Goal: Information Seeking & Learning: Learn about a topic

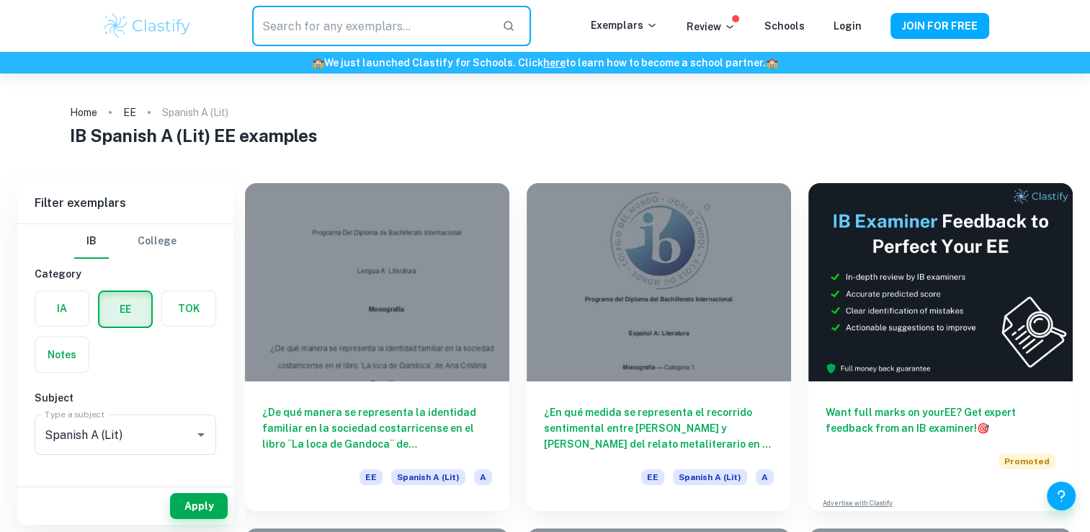
click at [432, 22] on input "text" at bounding box center [371, 26] width 238 height 40
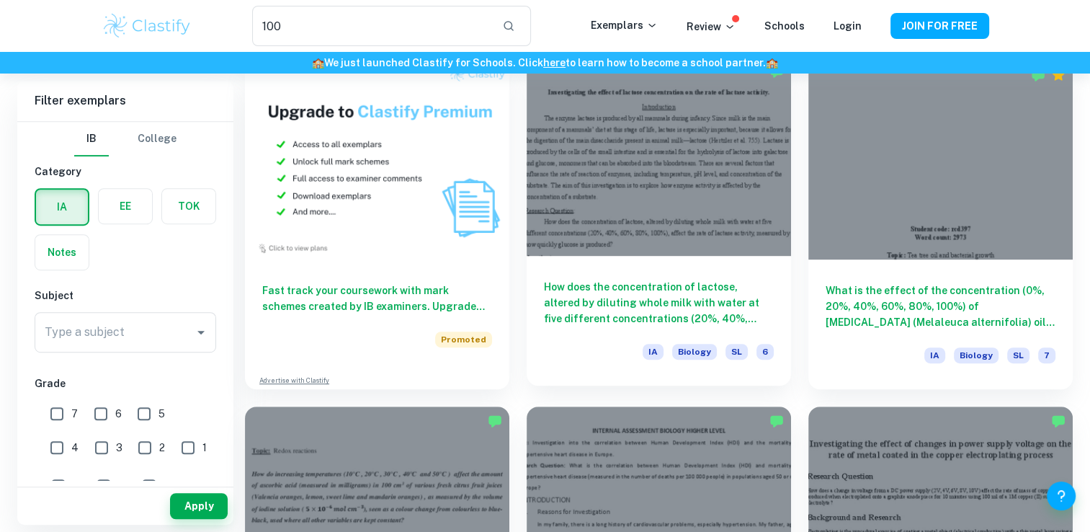
scroll to position [701, 0]
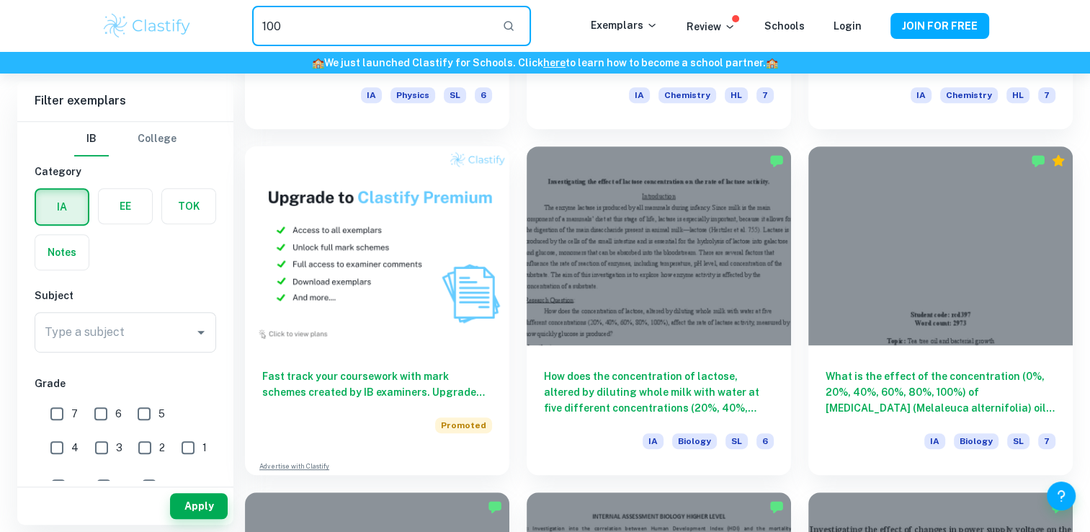
click at [334, 19] on input "100" at bounding box center [371, 26] width 238 height 40
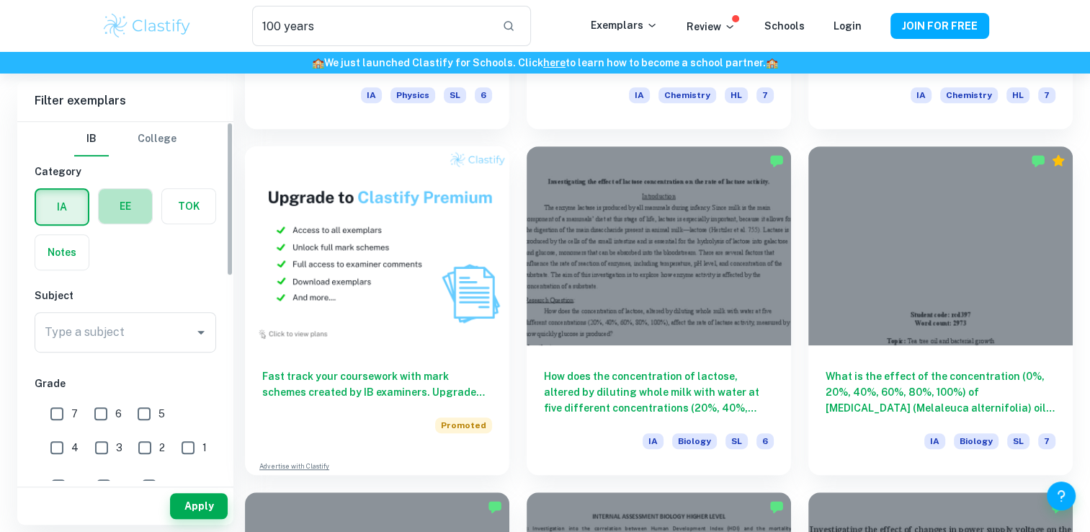
click at [117, 206] on label "button" at bounding box center [125, 206] width 53 height 35
click at [0, 0] on input "radio" at bounding box center [0, 0] width 0 height 0
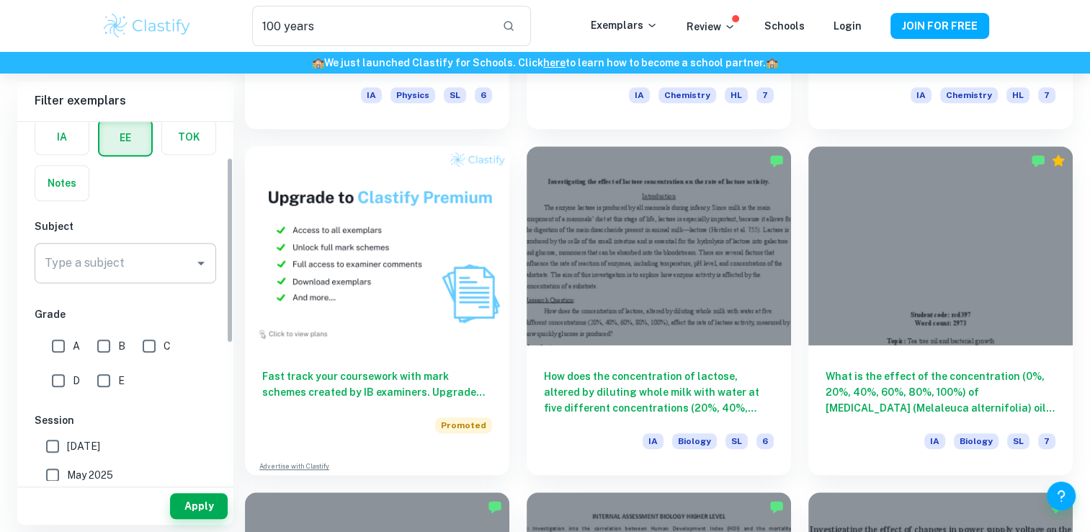
scroll to position [71, 0]
click at [338, 28] on input "100 years" at bounding box center [371, 26] width 238 height 40
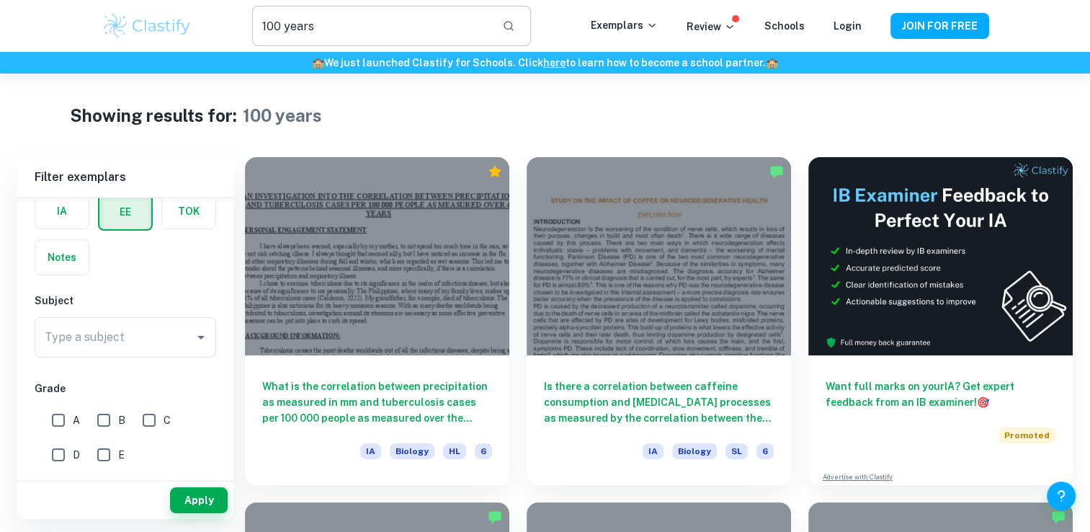
click at [336, 23] on input "100 years" at bounding box center [371, 26] width 238 height 40
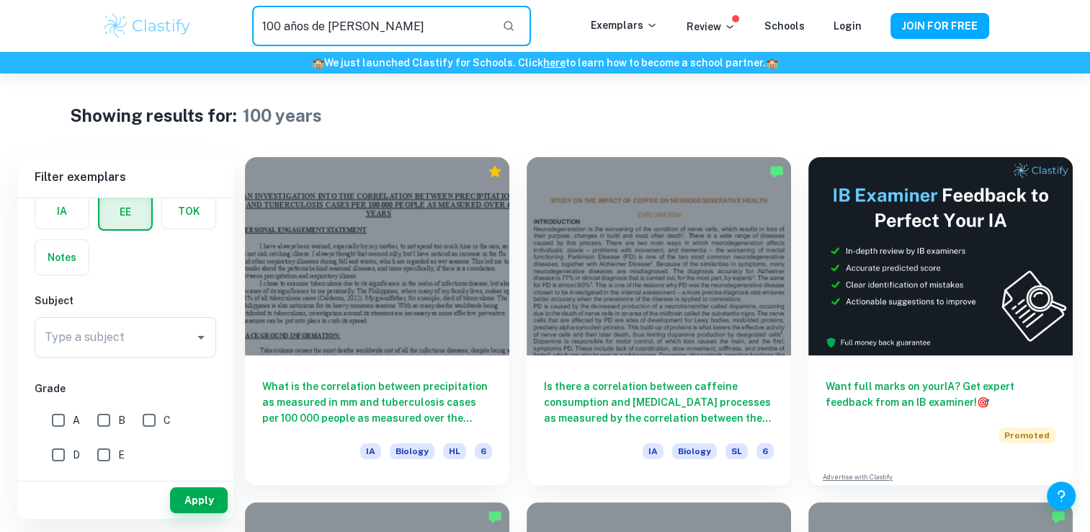
type input "100 años de [PERSON_NAME]"
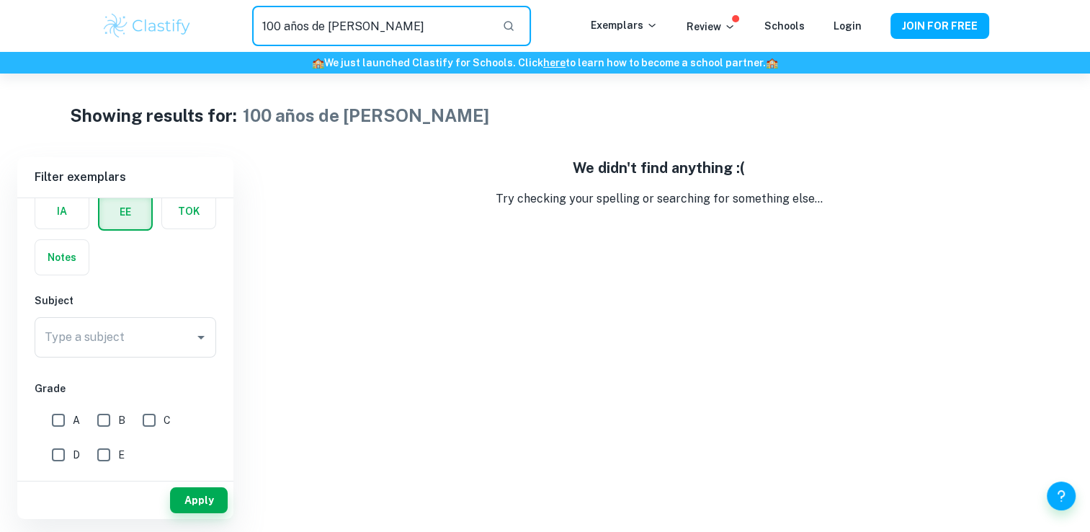
drag, startPoint x: 376, startPoint y: 27, endPoint x: 253, endPoint y: 22, distance: 123.3
click at [253, 22] on input "100 años de [PERSON_NAME]" at bounding box center [371, 26] width 238 height 40
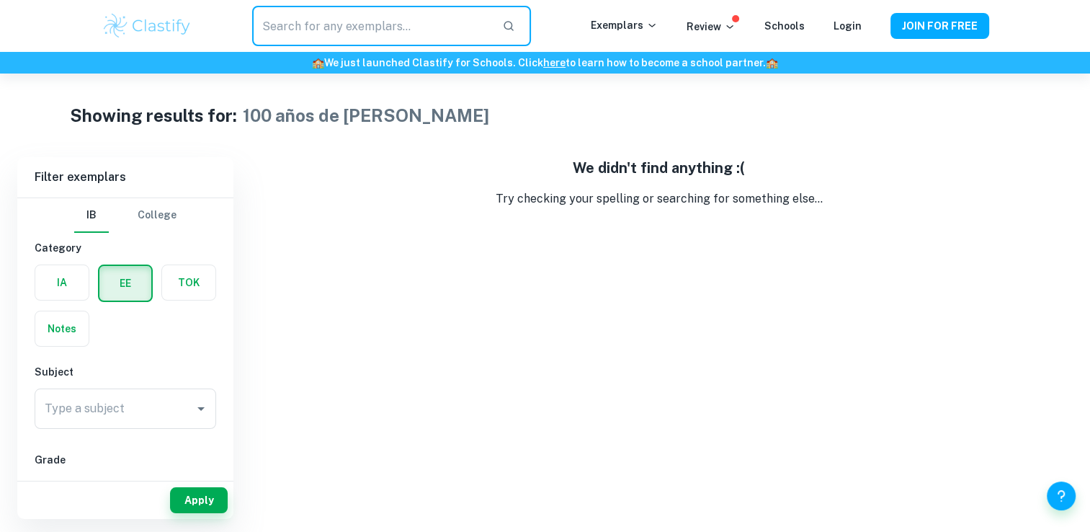
click at [643, 37] on div "​ Exemplars Review Schools Login JOIN FOR FREE" at bounding box center [545, 26] width 922 height 40
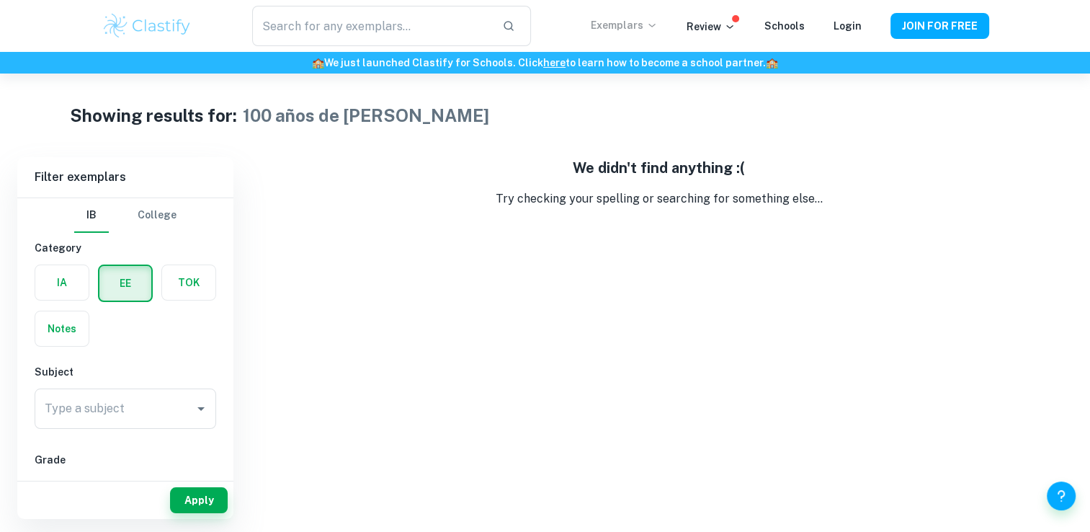
click at [634, 30] on p "Exemplars" at bounding box center [624, 25] width 67 height 16
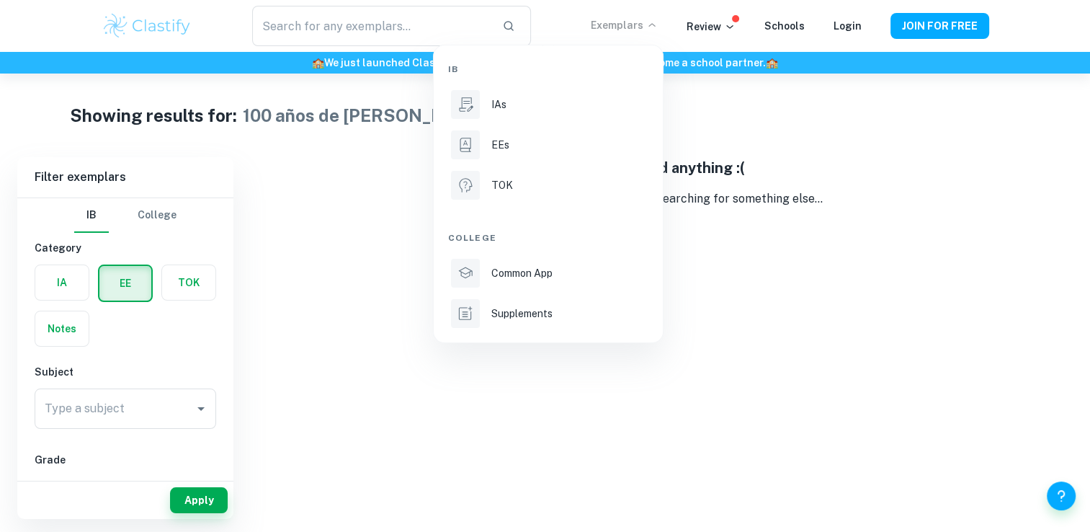
click at [696, 31] on div at bounding box center [545, 266] width 1090 height 532
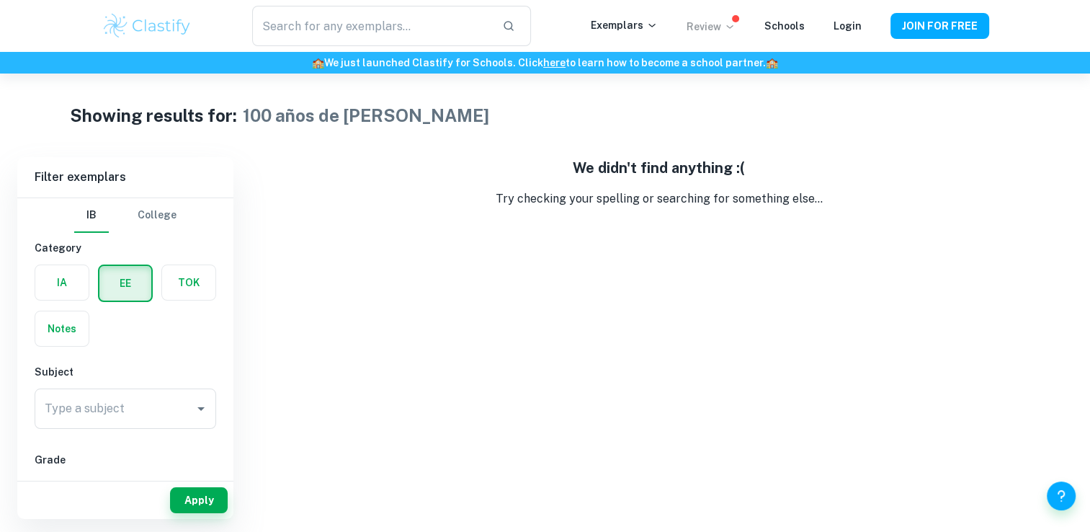
click at [706, 28] on p "Review" at bounding box center [711, 27] width 49 height 16
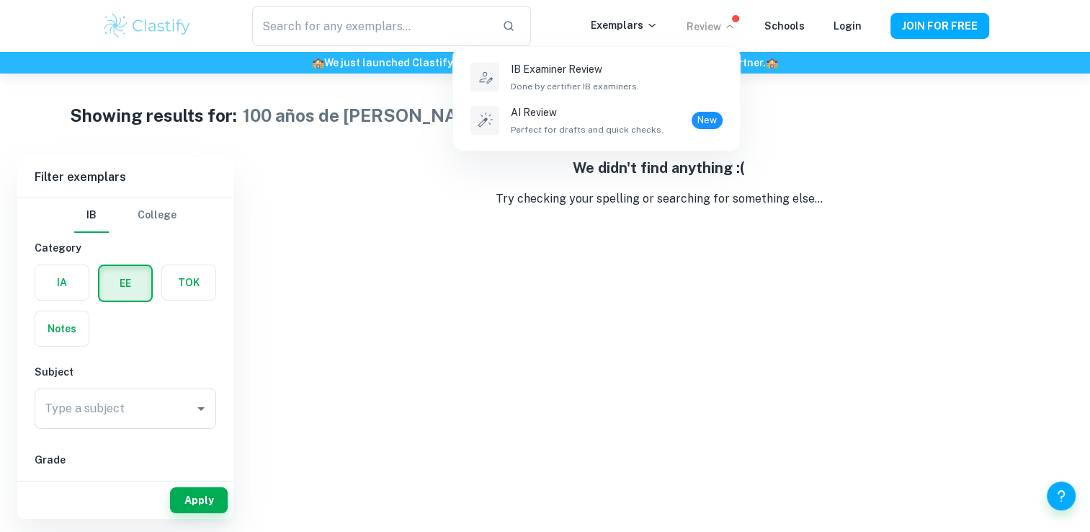
click at [142, 28] on div at bounding box center [545, 266] width 1090 height 532
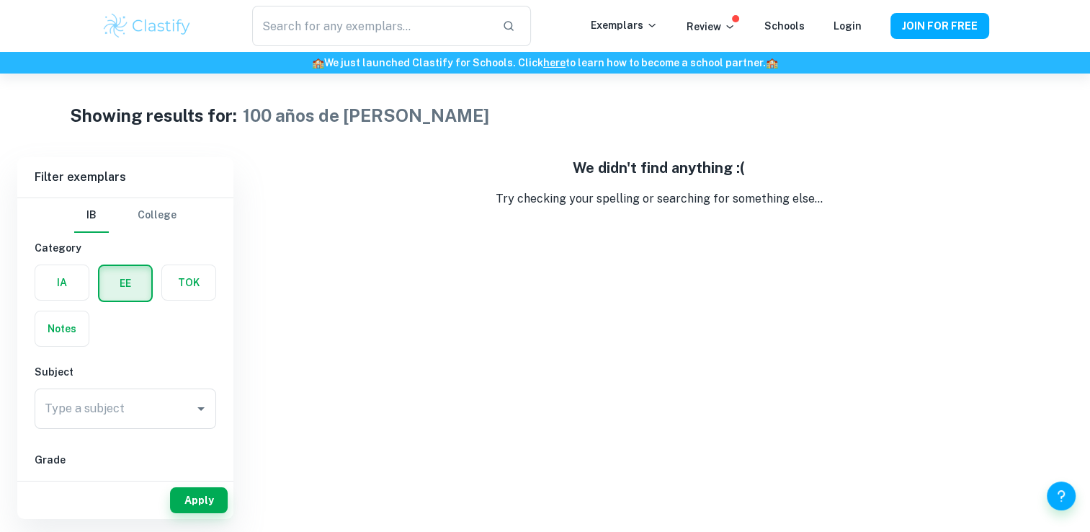
click at [119, 27] on img at bounding box center [147, 26] width 91 height 29
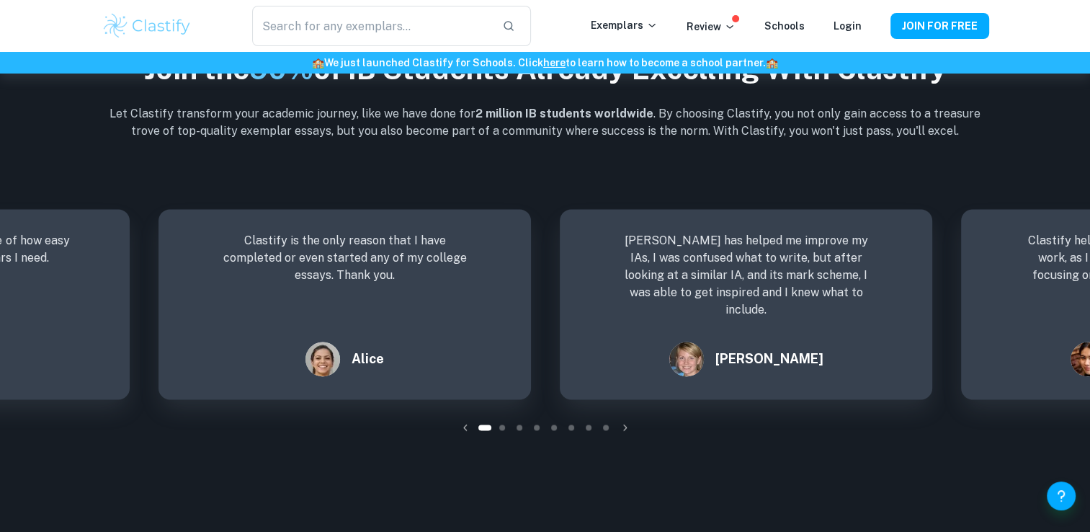
scroll to position [1936, 0]
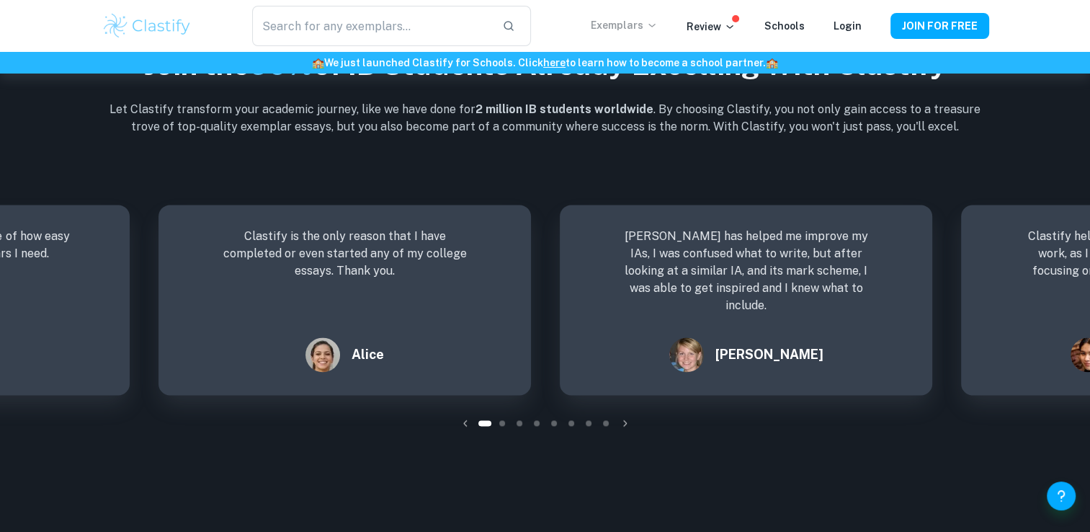
click at [657, 27] on icon at bounding box center [652, 25] width 12 height 12
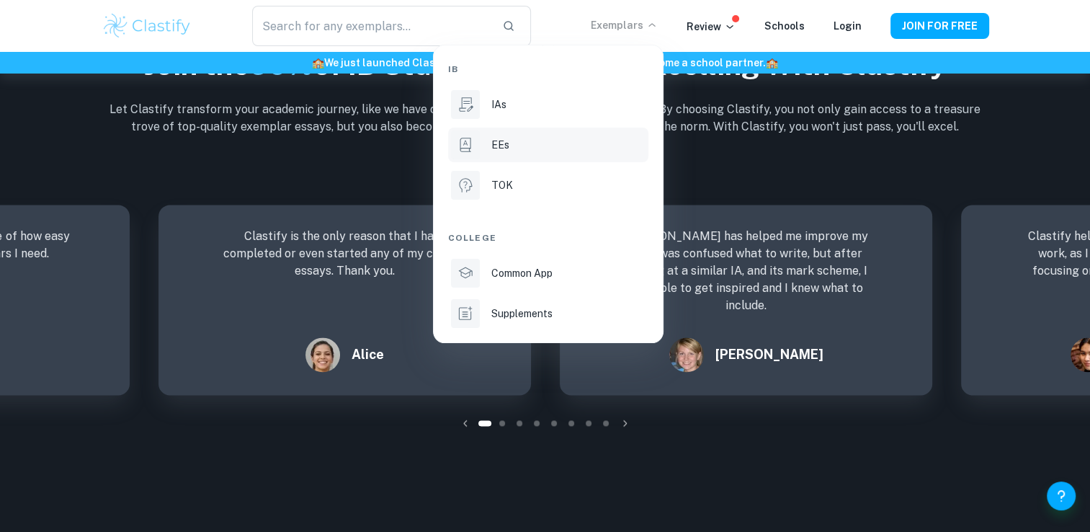
click at [501, 139] on p "EEs" at bounding box center [500, 145] width 18 height 16
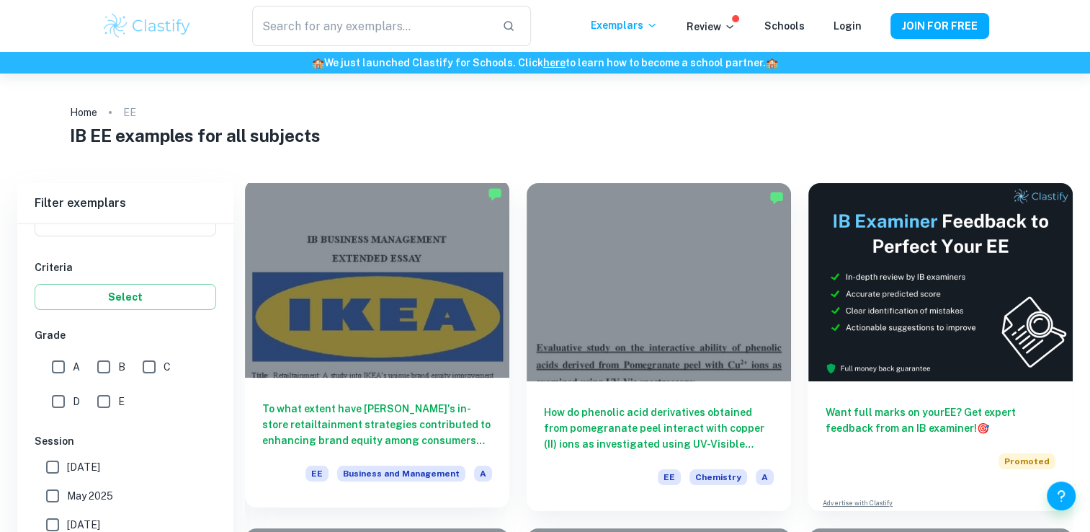
scroll to position [713, 0]
